Goal: Find specific page/section: Find specific page/section

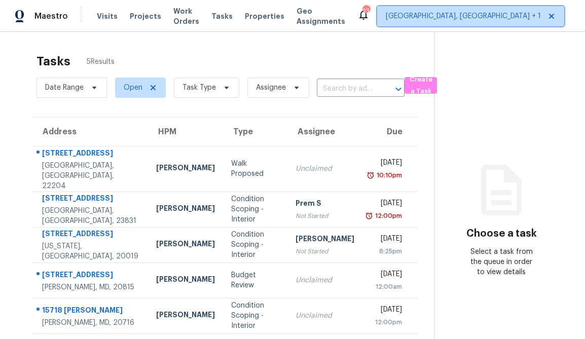
click at [420, 16] on span "[GEOGRAPHIC_DATA], [GEOGRAPHIC_DATA] + 1" at bounding box center [462, 16] width 155 height 10
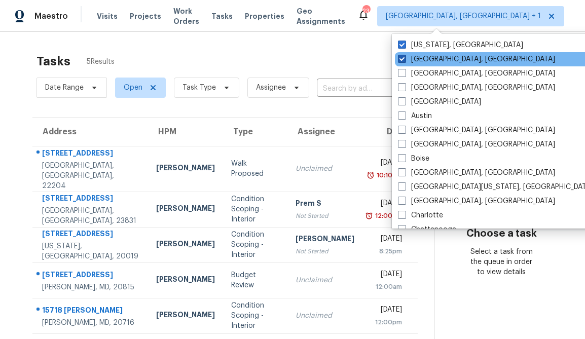
click at [400, 55] on span at bounding box center [402, 59] width 8 height 8
click at [400, 55] on input "[GEOGRAPHIC_DATA], [GEOGRAPHIC_DATA]" at bounding box center [401, 57] width 7 height 7
checkbox input "false"
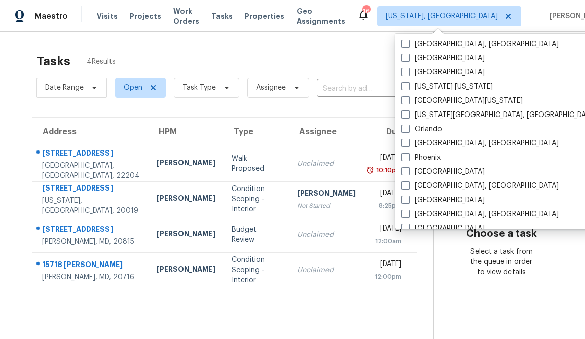
scroll to position [679, 0]
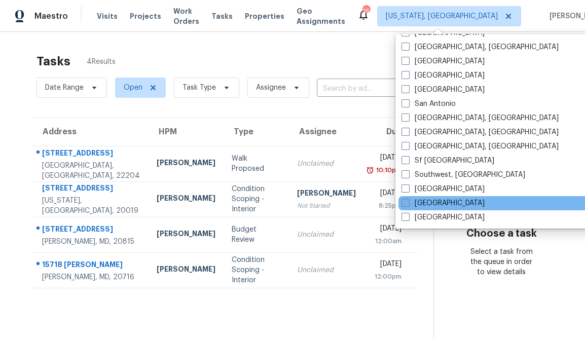
click at [406, 203] on span at bounding box center [405, 203] width 8 height 8
click at [406, 203] on input "[GEOGRAPHIC_DATA]" at bounding box center [404, 201] width 7 height 7
checkbox input "true"
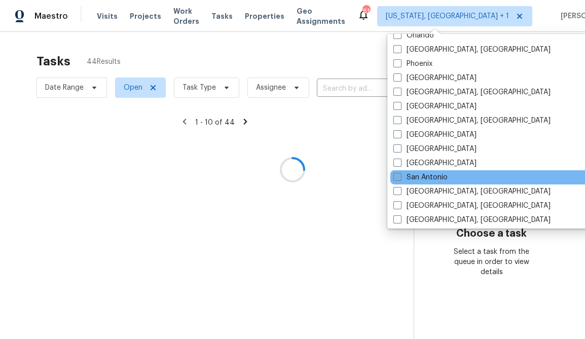
scroll to position [605, 0]
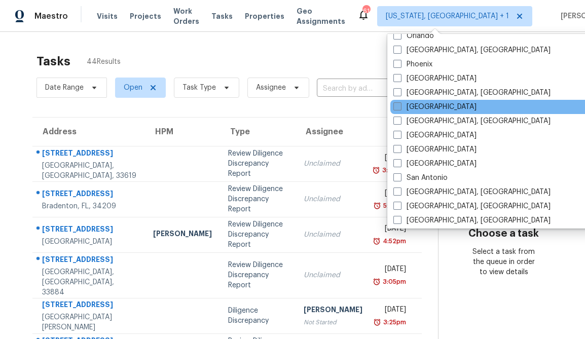
click at [412, 105] on label "[GEOGRAPHIC_DATA]" at bounding box center [434, 107] width 83 height 10
click at [400, 105] on input "[GEOGRAPHIC_DATA]" at bounding box center [396, 105] width 7 height 7
checkbox input "true"
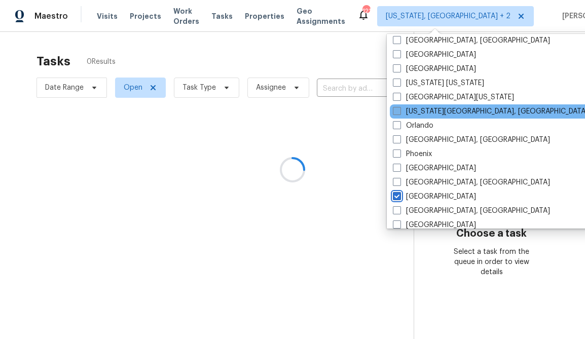
scroll to position [500, 0]
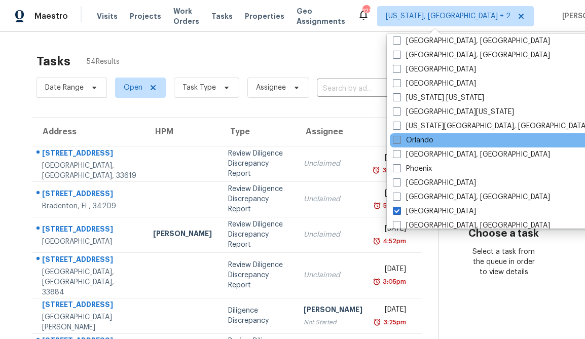
click at [398, 138] on span at bounding box center [397, 140] width 8 height 8
click at [398, 138] on input "Orlando" at bounding box center [396, 138] width 7 height 7
checkbox input "true"
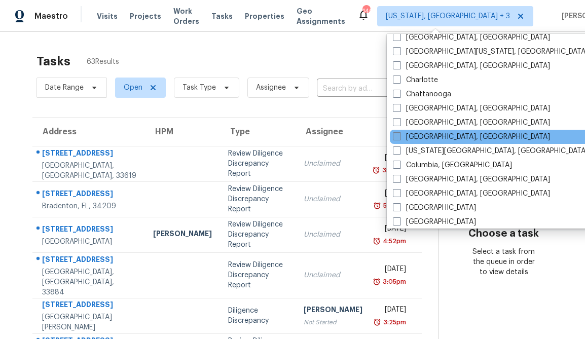
scroll to position [112, 0]
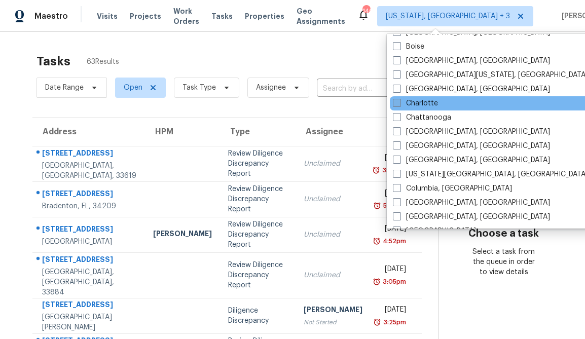
click at [399, 104] on span at bounding box center [397, 103] width 8 height 8
click at [399, 104] on input "Charlotte" at bounding box center [396, 101] width 7 height 7
checkbox input "true"
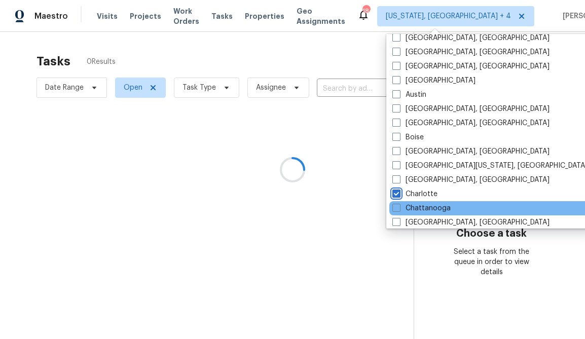
scroll to position [19, 0]
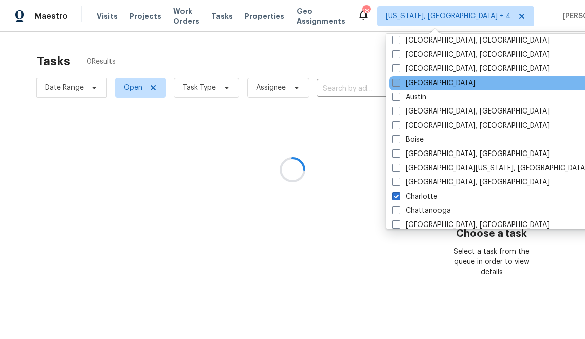
click at [401, 85] on label "[GEOGRAPHIC_DATA]" at bounding box center [433, 83] width 83 height 10
click at [399, 85] on input "[GEOGRAPHIC_DATA]" at bounding box center [395, 81] width 7 height 7
checkbox input "true"
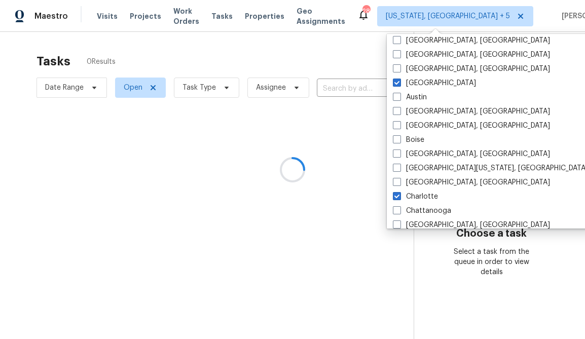
click at [18, 96] on div at bounding box center [292, 169] width 585 height 339
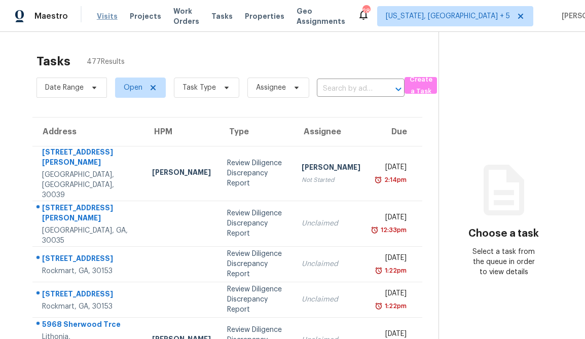
click at [108, 16] on span "Visits" at bounding box center [107, 16] width 21 height 10
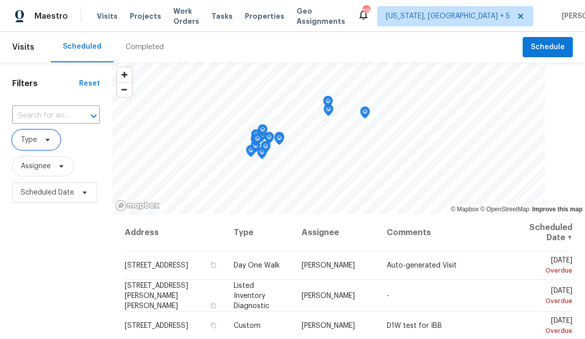
click at [24, 140] on span "Type" at bounding box center [29, 140] width 16 height 10
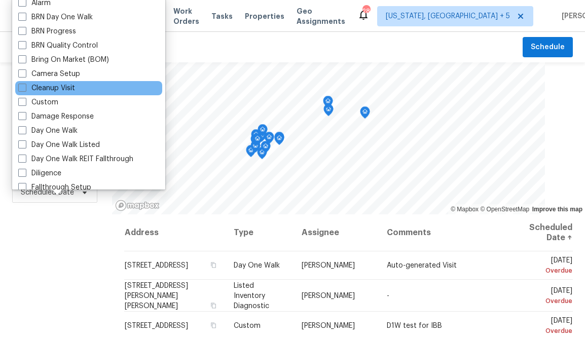
scroll to position [69, 0]
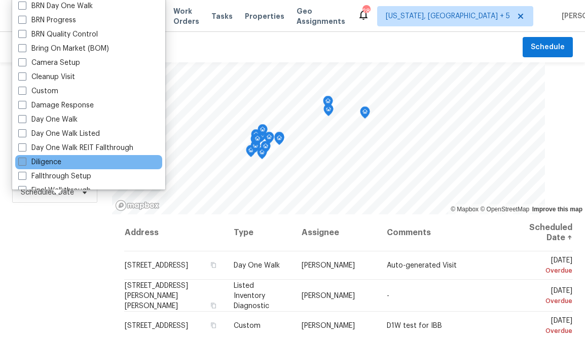
click at [24, 164] on span at bounding box center [22, 162] width 8 height 8
click at [24, 164] on input "Diligence" at bounding box center [21, 160] width 7 height 7
checkbox input "true"
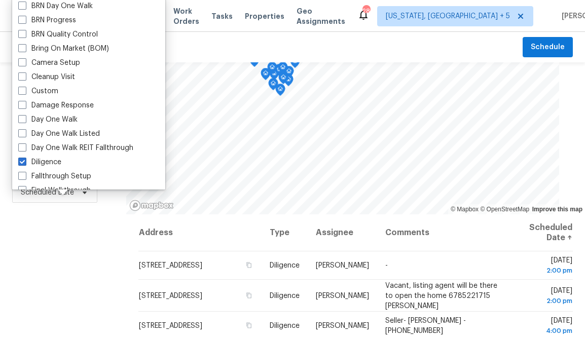
click at [9, 235] on div "Filters Reset ​ Diligence Assignee Scheduled Date" at bounding box center [63, 273] width 126 height 423
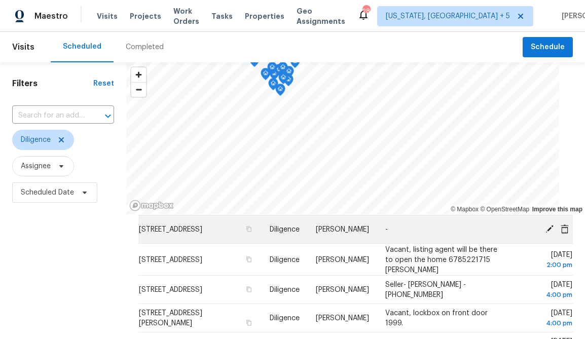
scroll to position [44, 0]
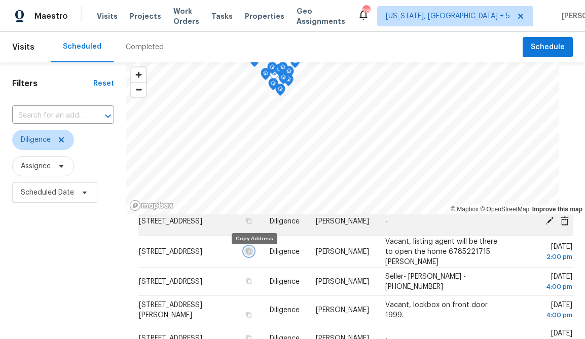
drag, startPoint x: 253, startPoint y: 257, endPoint x: 277, endPoint y: 221, distance: 42.8
click at [252, 254] on icon "button" at bounding box center [249, 251] width 6 height 6
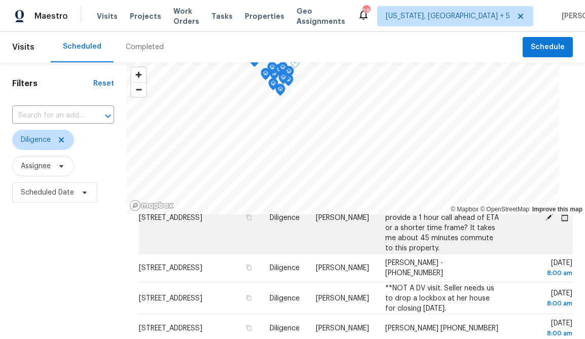
scroll to position [278, 0]
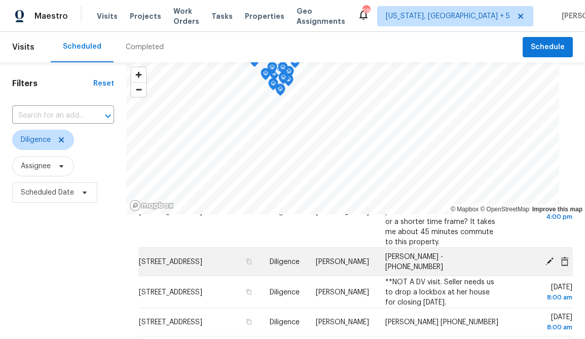
click at [175, 252] on td "[STREET_ADDRESS]" at bounding box center [199, 262] width 123 height 28
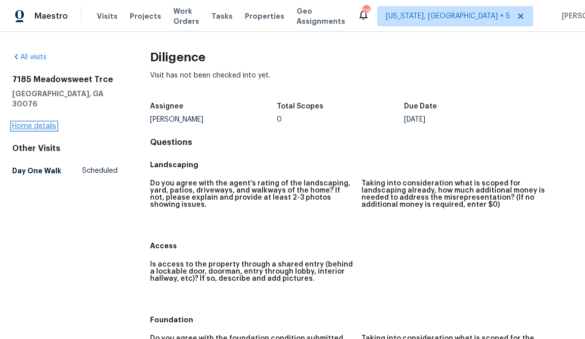
click at [22, 123] on link "Home details" at bounding box center [34, 126] width 44 height 7
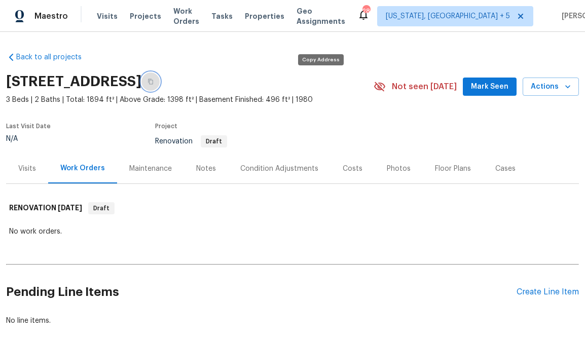
drag, startPoint x: 315, startPoint y: 82, endPoint x: 325, endPoint y: 76, distance: 11.4
click at [160, 79] on button "button" at bounding box center [150, 81] width 18 height 18
click at [562, 83] on icon "button" at bounding box center [567, 87] width 10 height 10
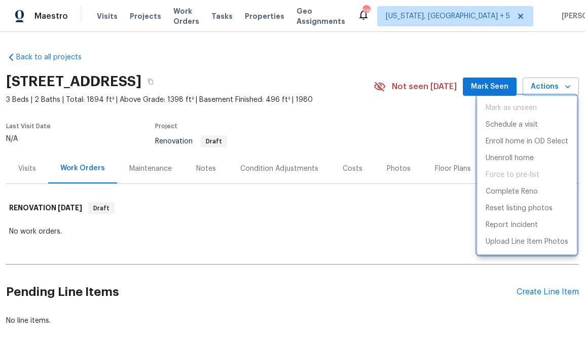
drag, startPoint x: 426, startPoint y: 126, endPoint x: 497, endPoint y: 0, distance: 144.2
click at [428, 125] on div at bounding box center [292, 169] width 585 height 339
